Goal: Task Accomplishment & Management: Manage account settings

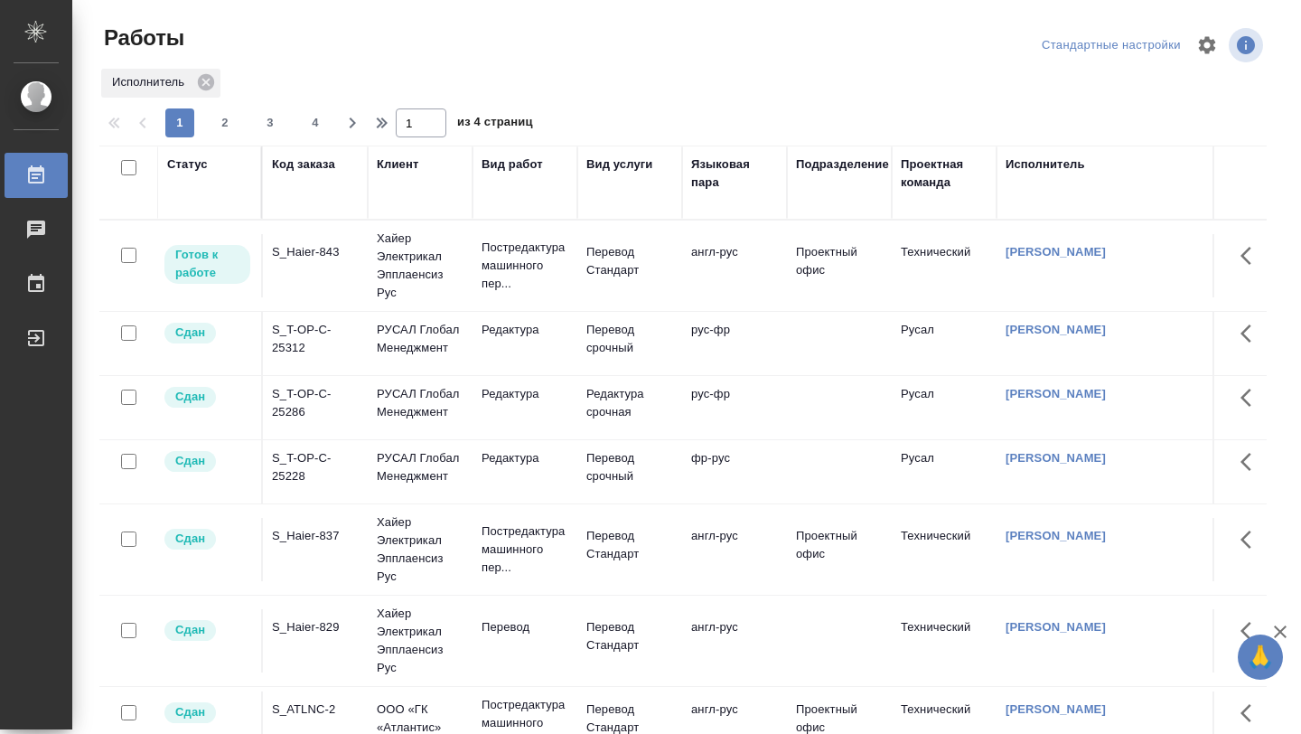
click at [281, 287] on td "S_Haier-843" at bounding box center [315, 265] width 105 height 63
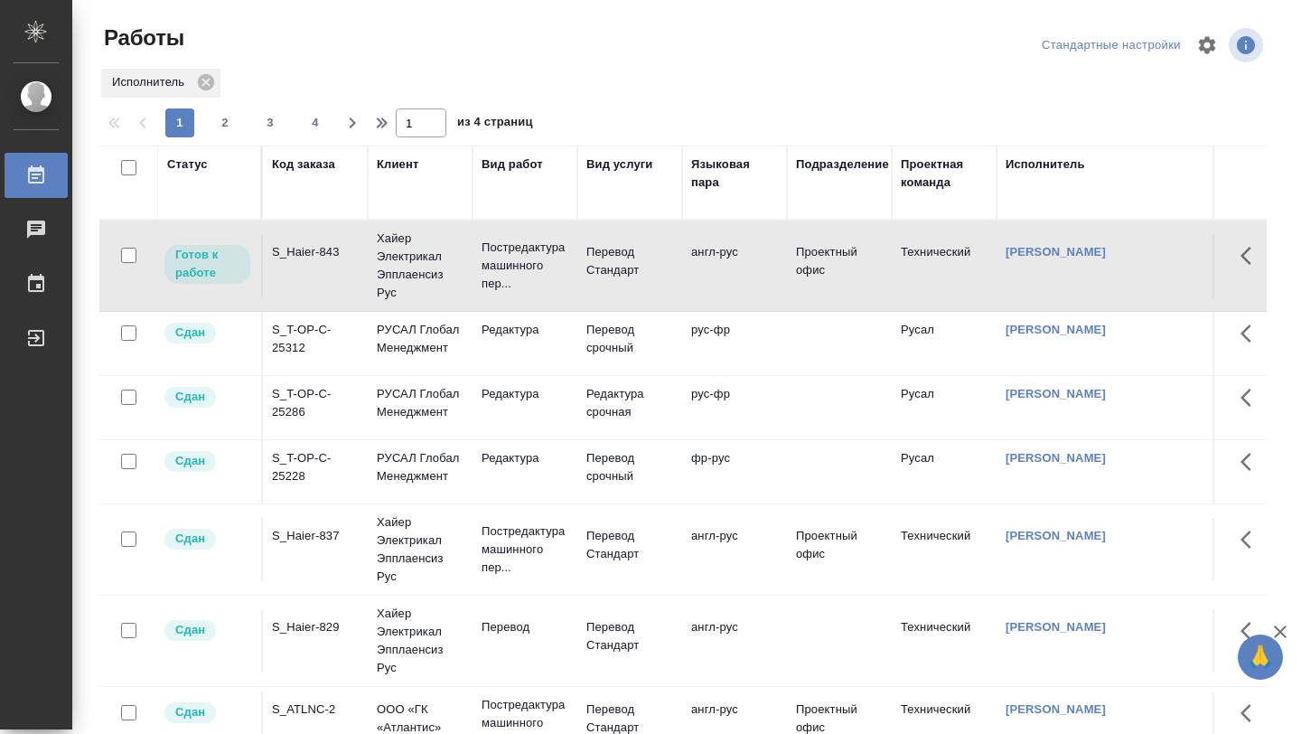
click at [306, 288] on td "S_Haier-843" at bounding box center [315, 265] width 105 height 63
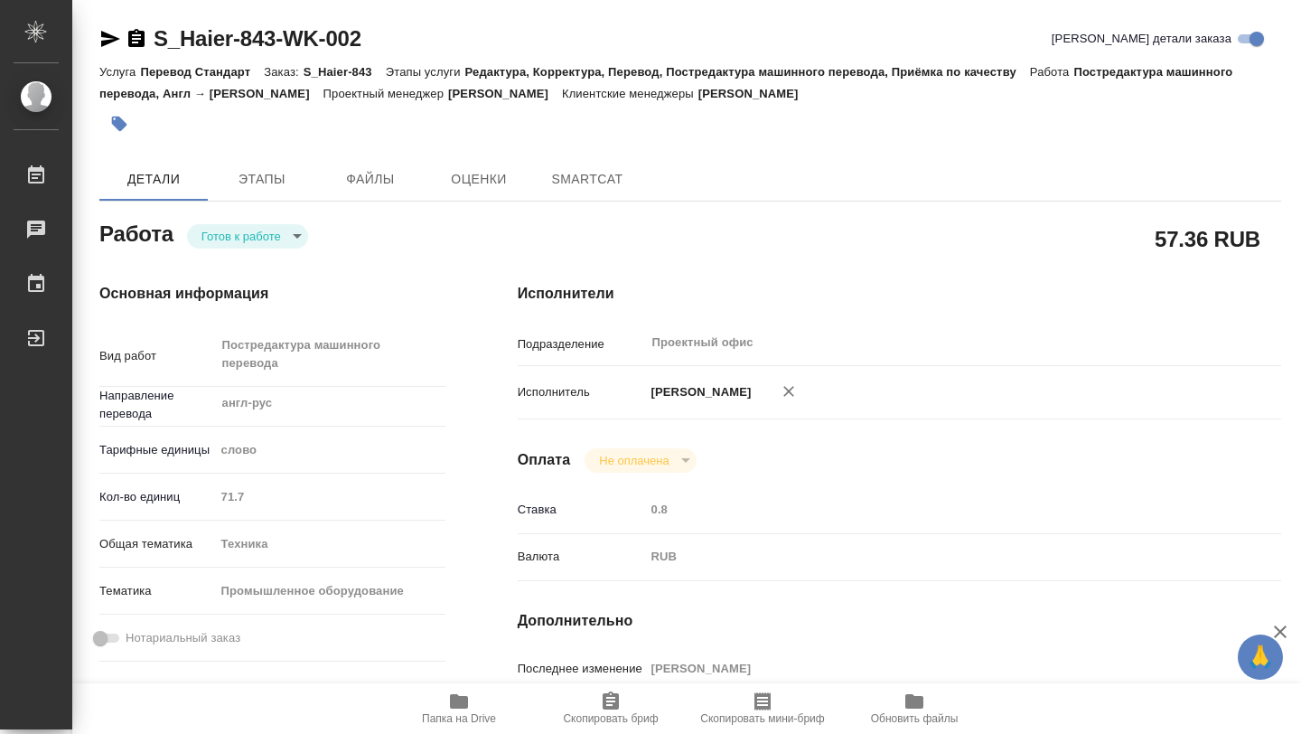
type textarea "x"
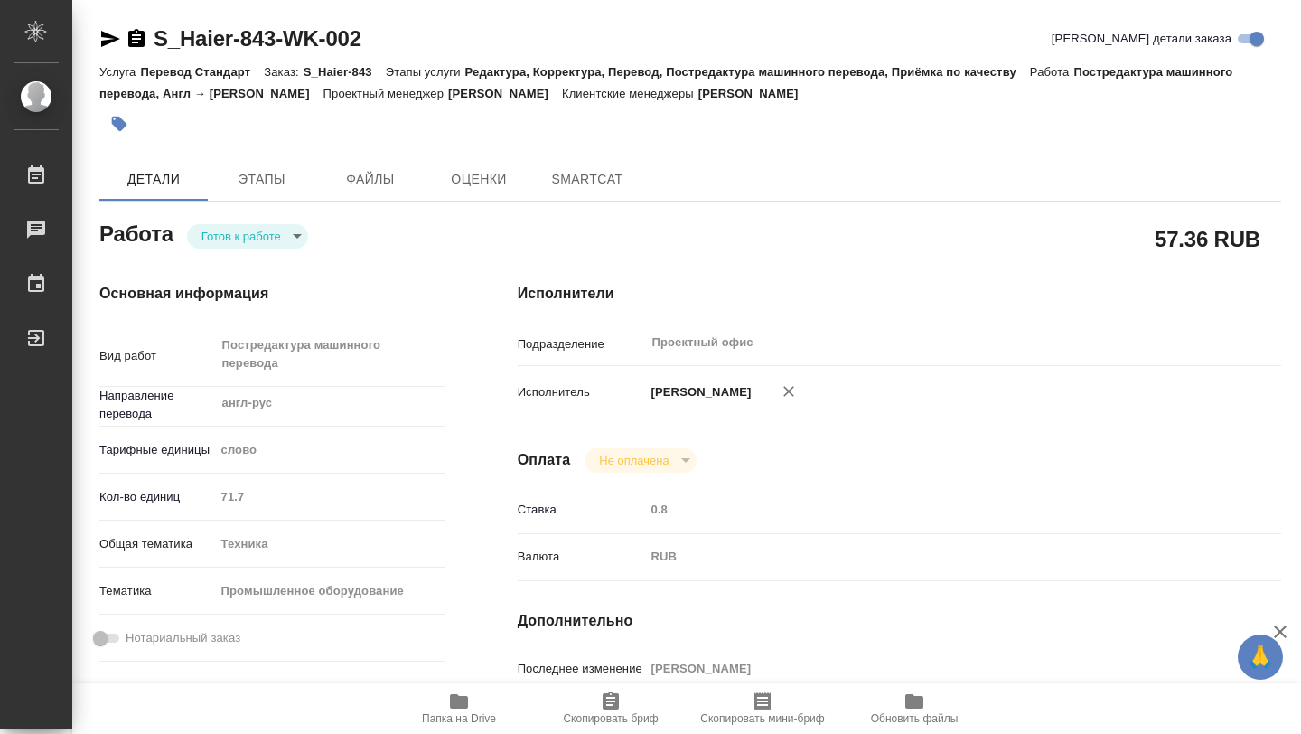
type textarea "x"
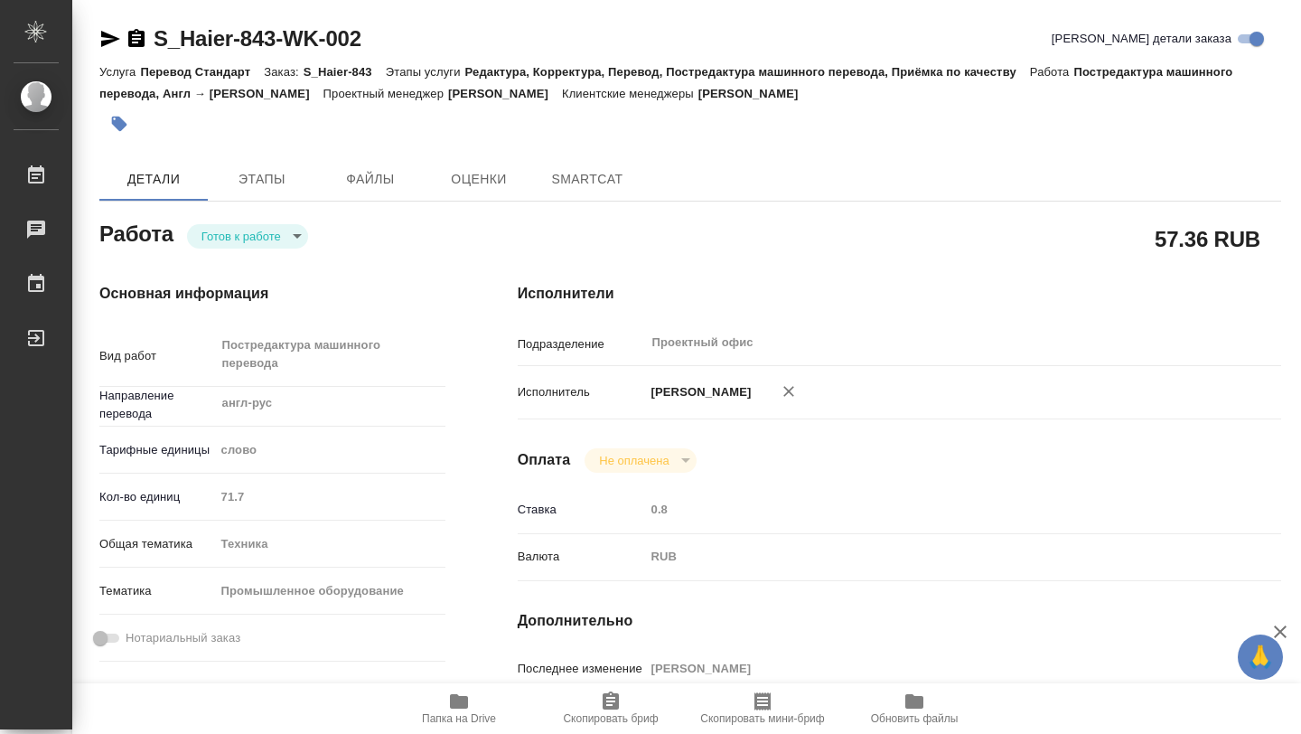
type textarea "x"
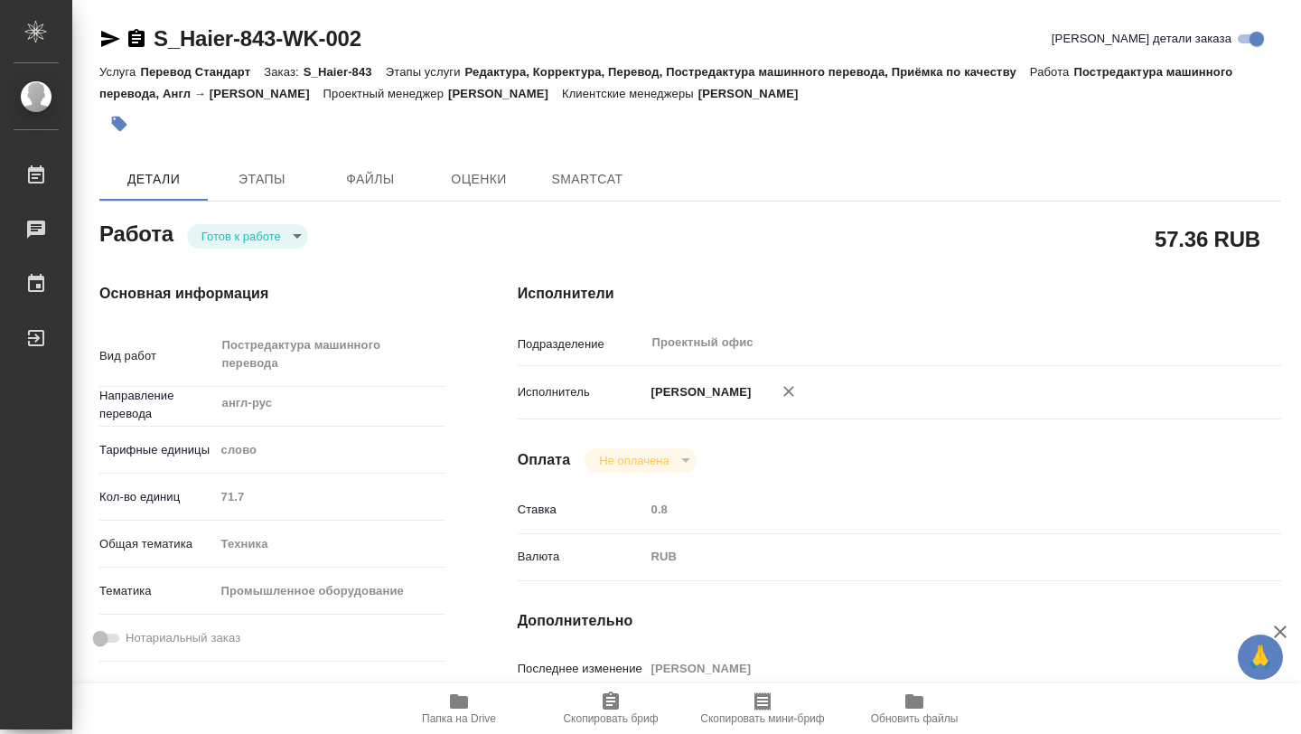
type textarea "x"
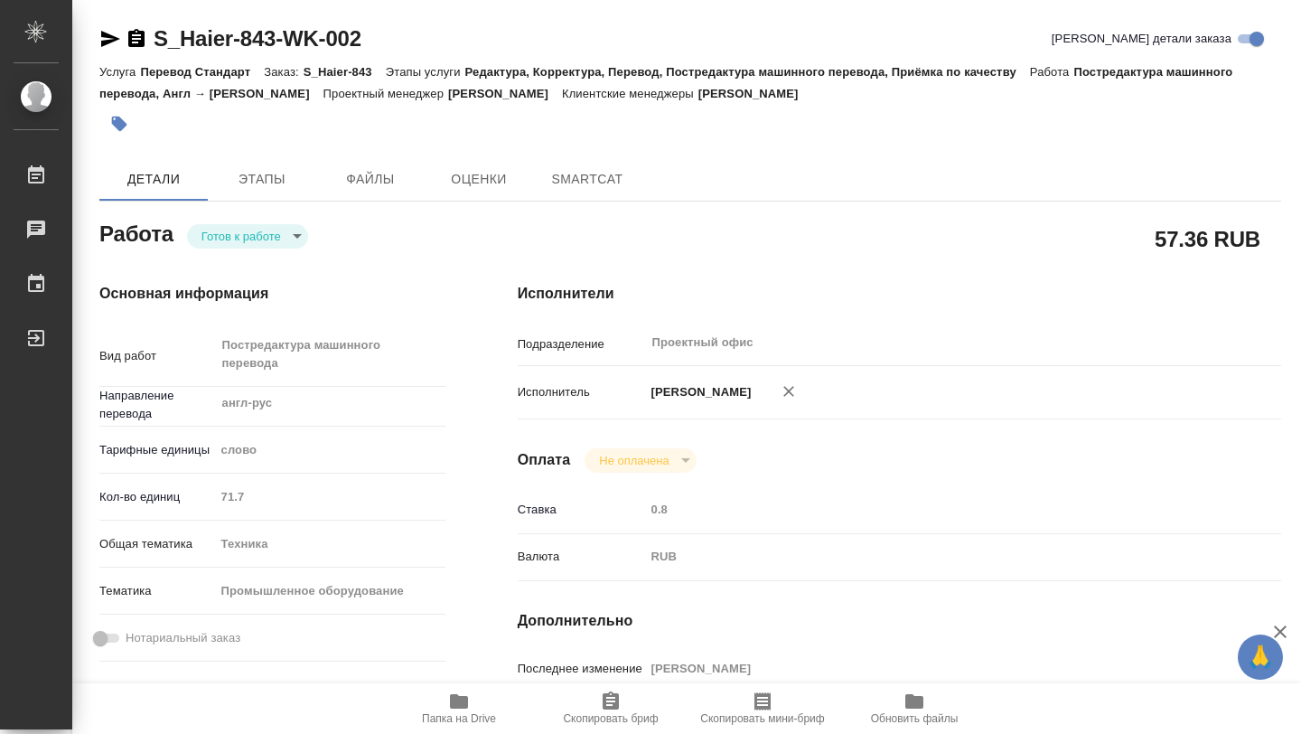
type textarea "x"
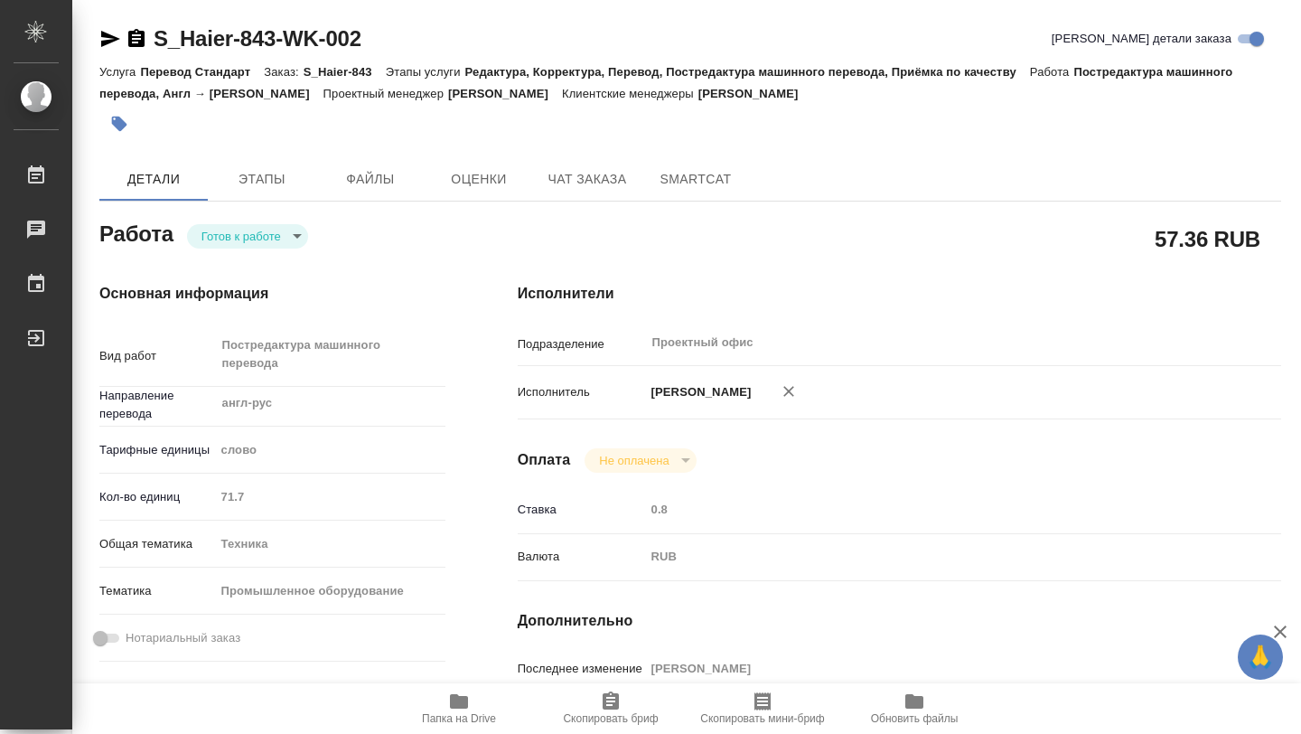
type textarea "x"
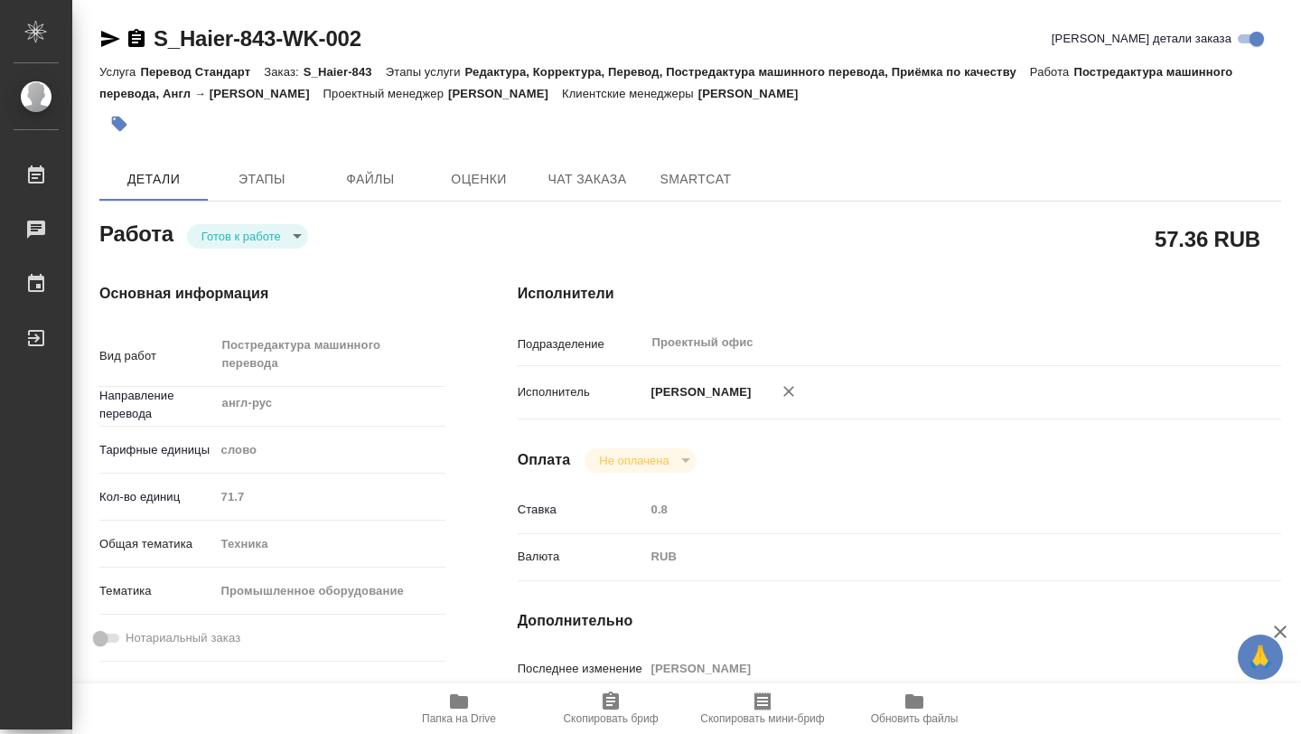
type textarea "x"
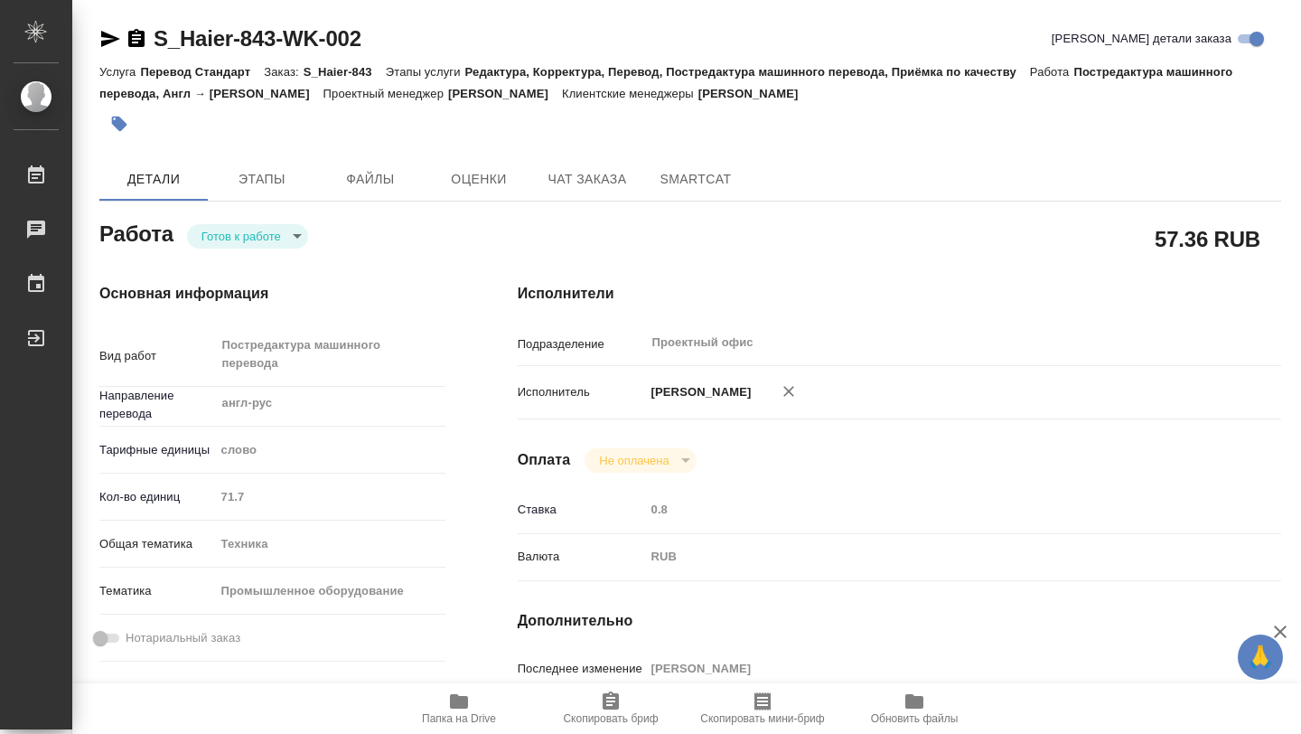
type textarea "x"
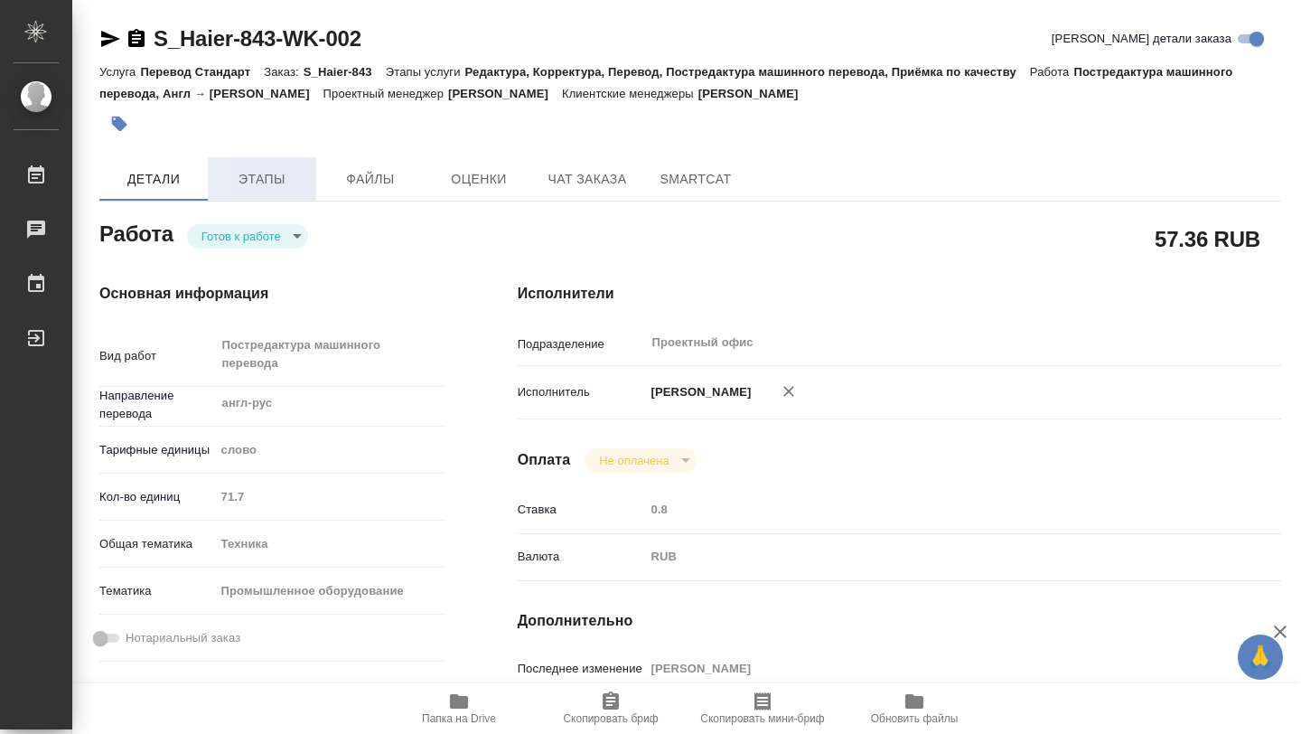
type textarea "x"
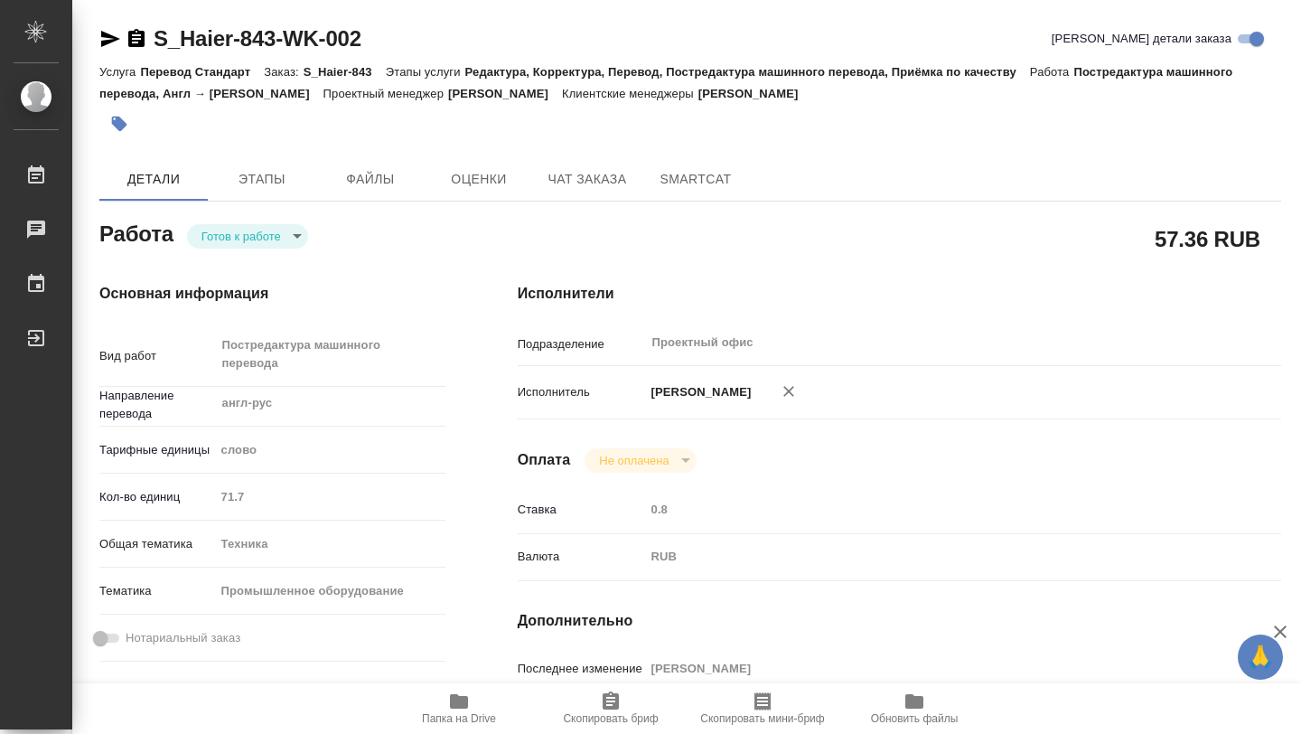
click at [464, 697] on icon "button" at bounding box center [459, 701] width 18 height 14
click at [308, 230] on body "🙏 .cls-1 fill:#fff; AWATERA Gorokhova Aleksandra Работы Чаты График Выйти S_Hai…" at bounding box center [650, 367] width 1301 height 734
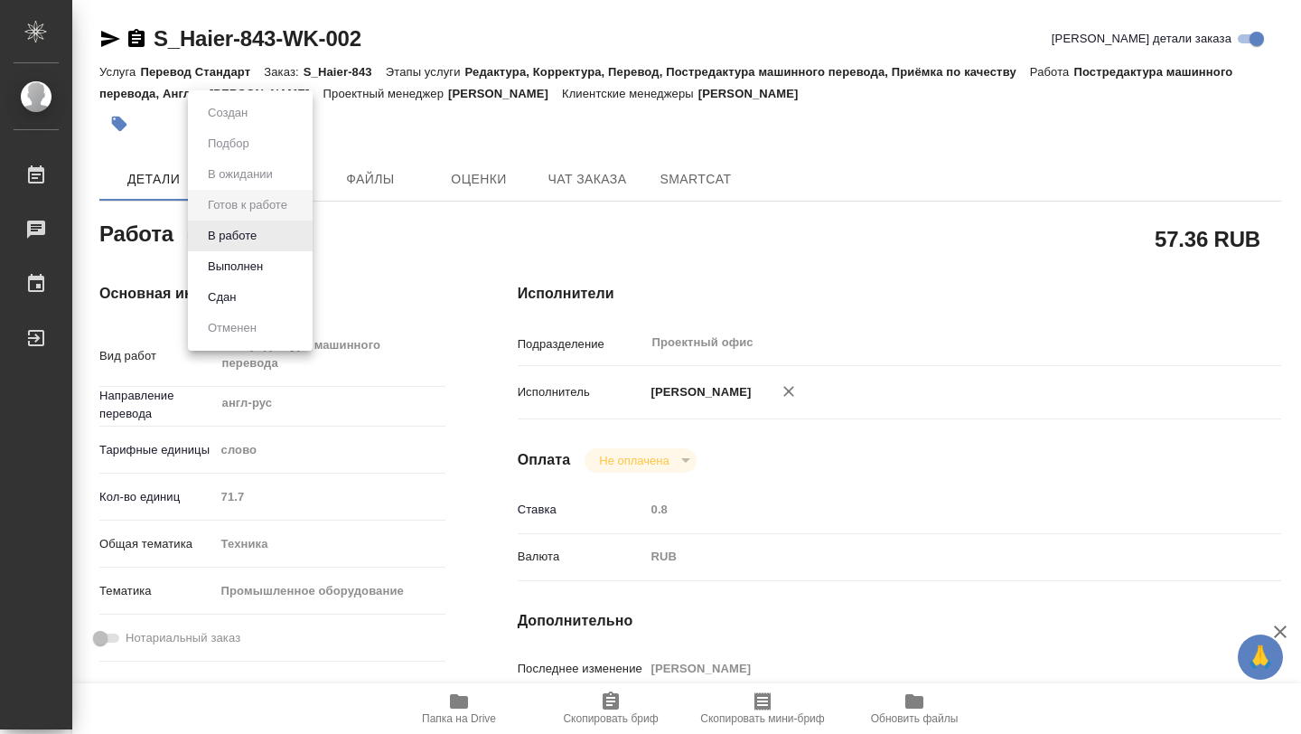
click at [288, 269] on li "Выполнен" at bounding box center [250, 266] width 125 height 31
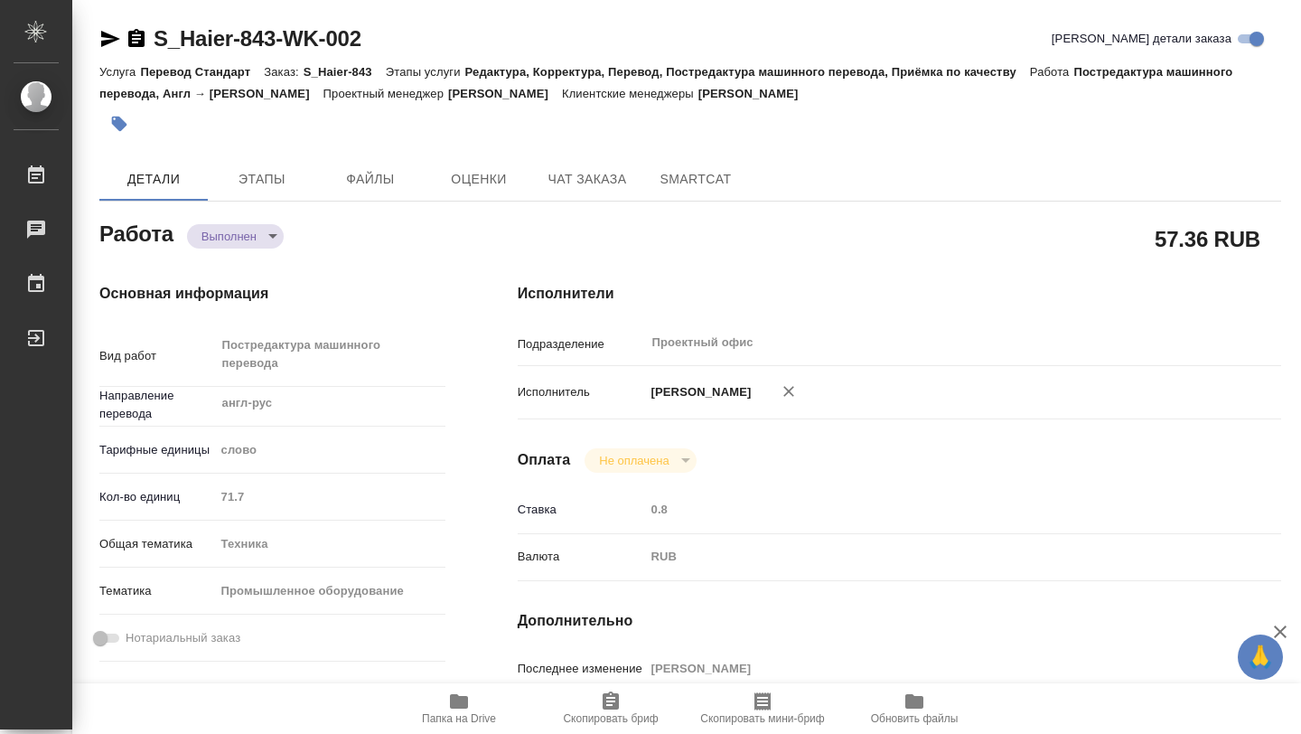
type textarea "x"
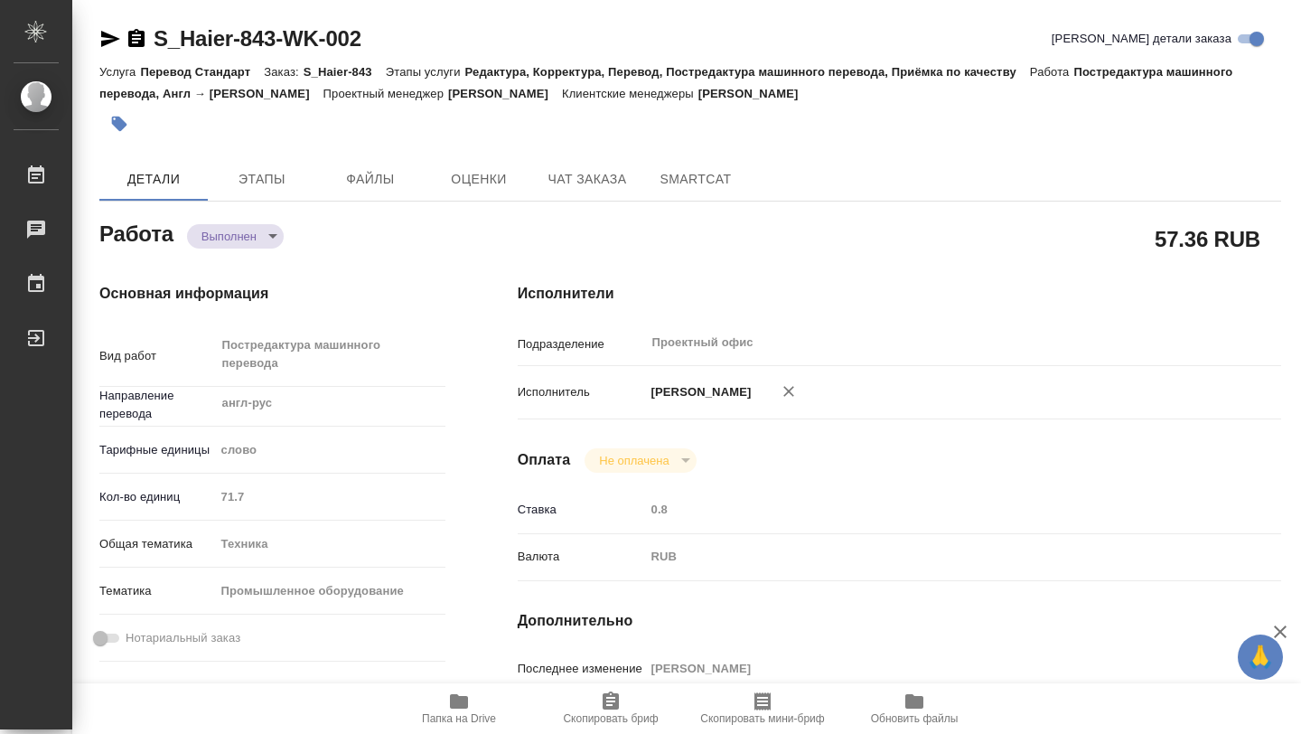
type textarea "x"
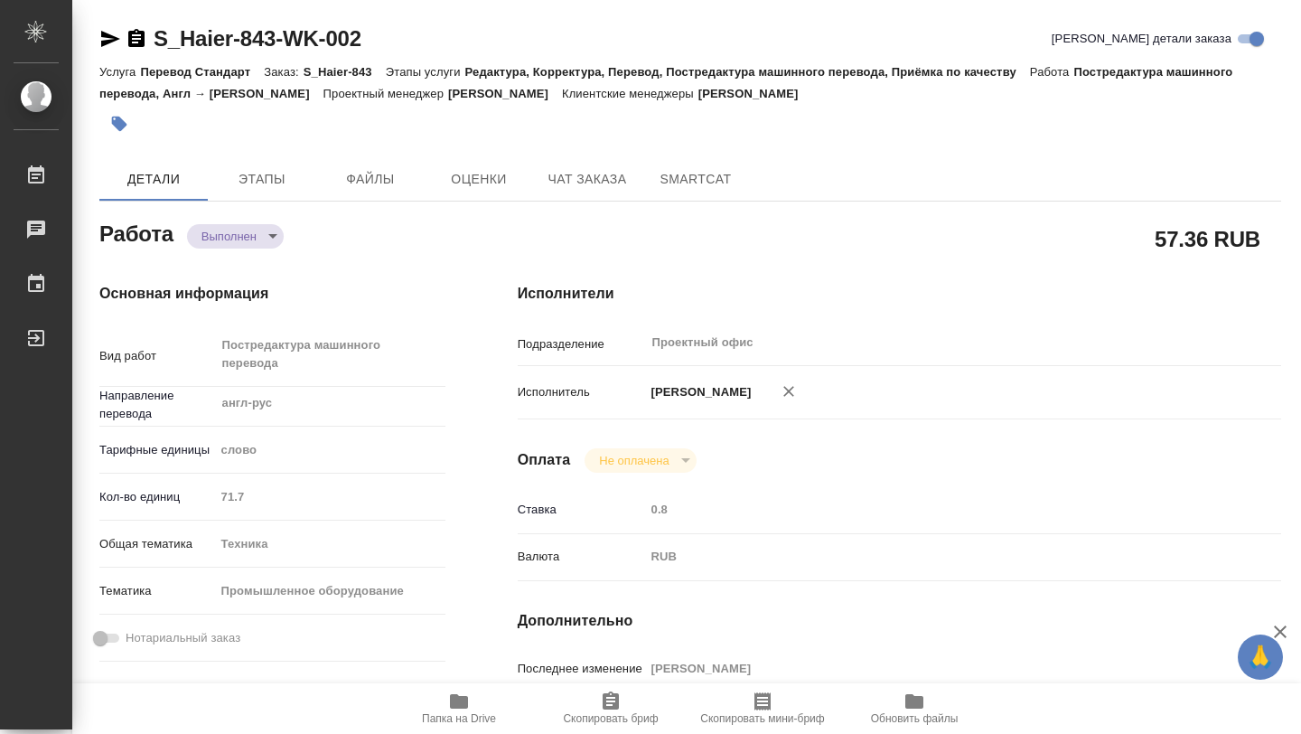
type textarea "x"
